Goal: Task Accomplishment & Management: Manage account settings

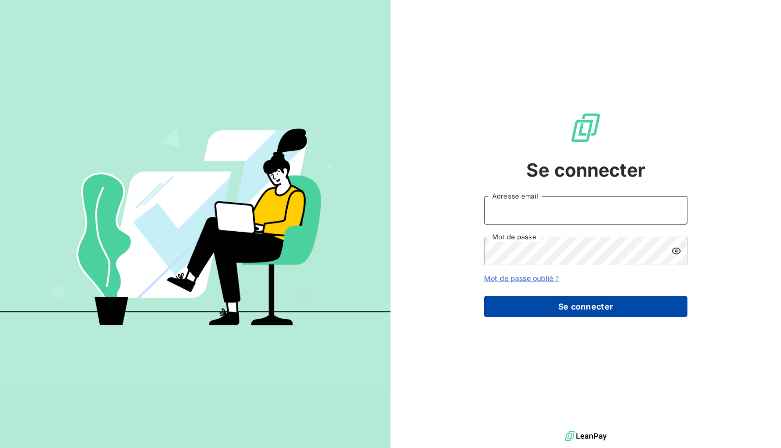
type input "[EMAIL_ADDRESS][DOMAIN_NAME]"
click at [527, 306] on button "Se connecter" at bounding box center [585, 306] width 203 height 21
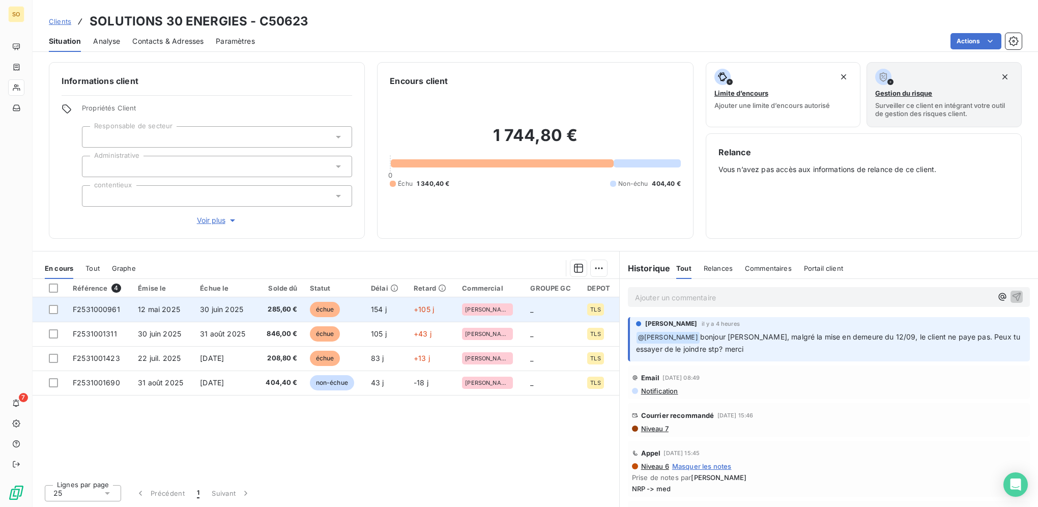
click at [334, 310] on span "échue" at bounding box center [325, 309] width 31 height 15
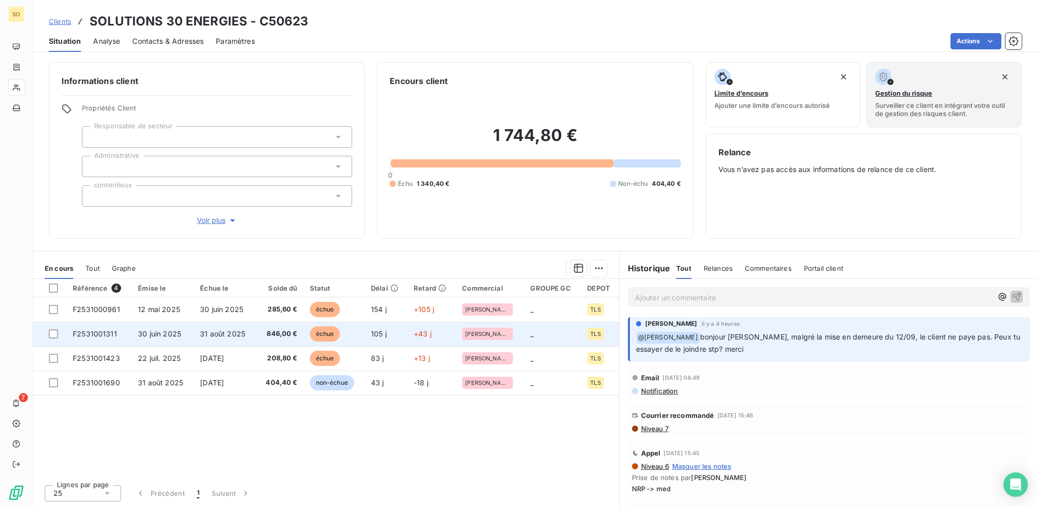
click at [327, 338] on span "échue" at bounding box center [325, 333] width 31 height 15
